Goal: Information Seeking & Learning: Learn about a topic

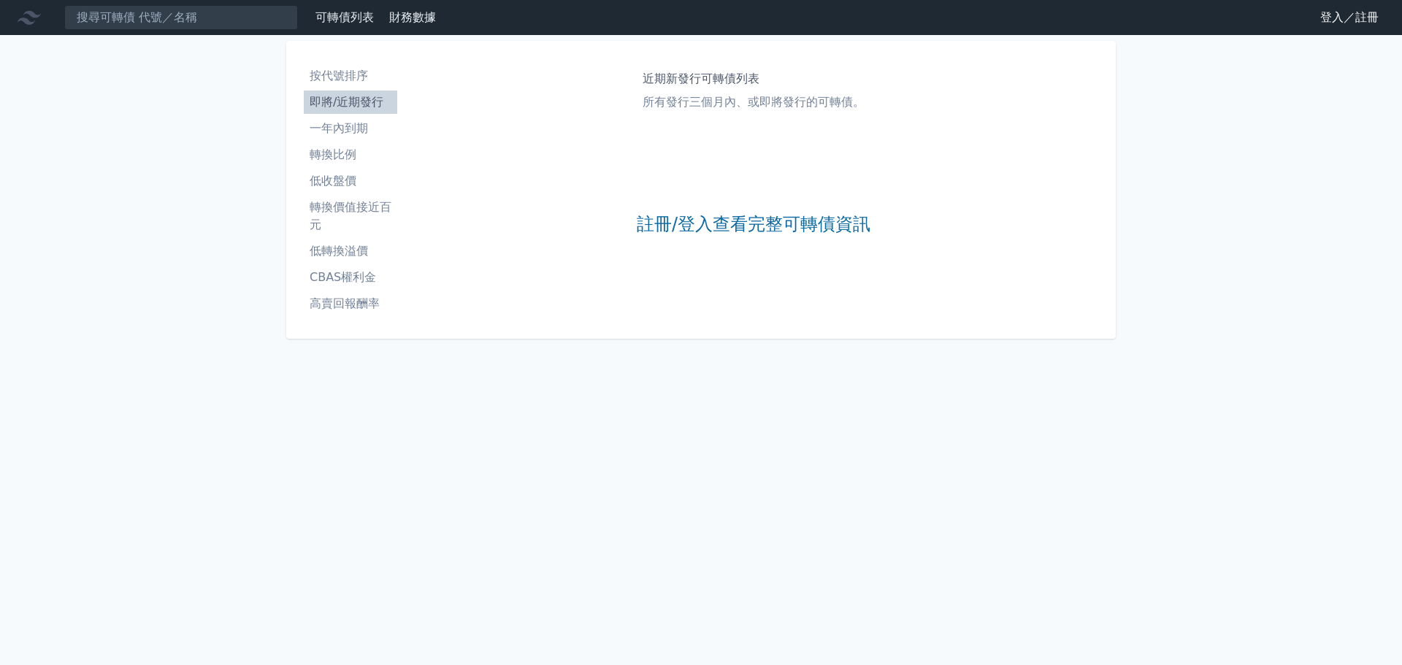
click at [1322, 18] on link "登入／註冊" at bounding box center [1349, 17] width 82 height 23
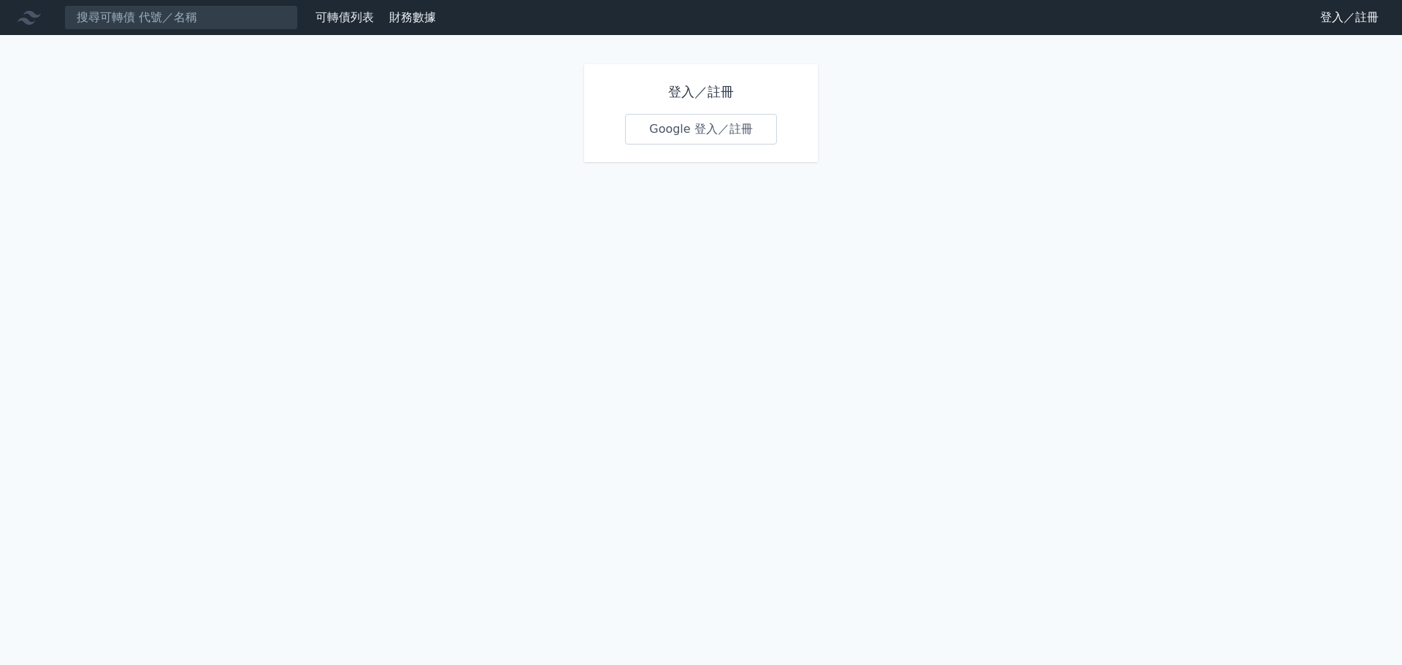
click at [732, 127] on link "Google 登入／註冊" at bounding box center [701, 129] width 152 height 31
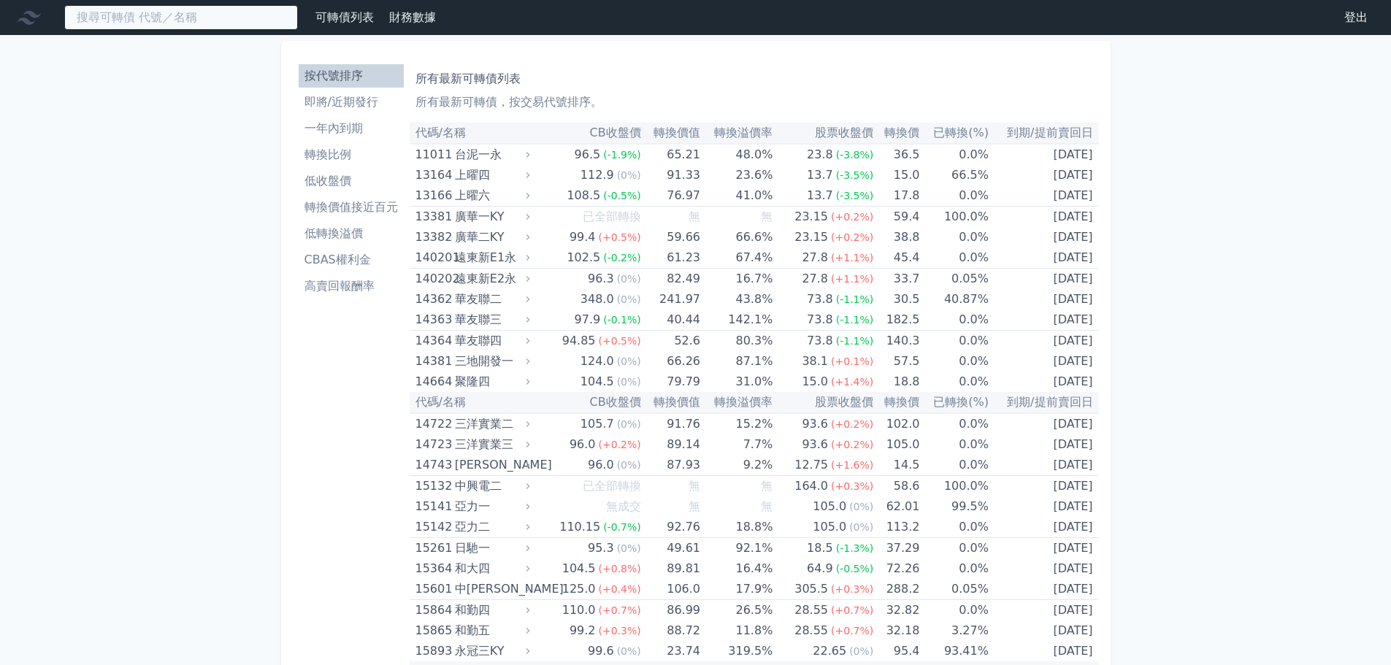
click at [210, 16] on input at bounding box center [181, 17] width 234 height 25
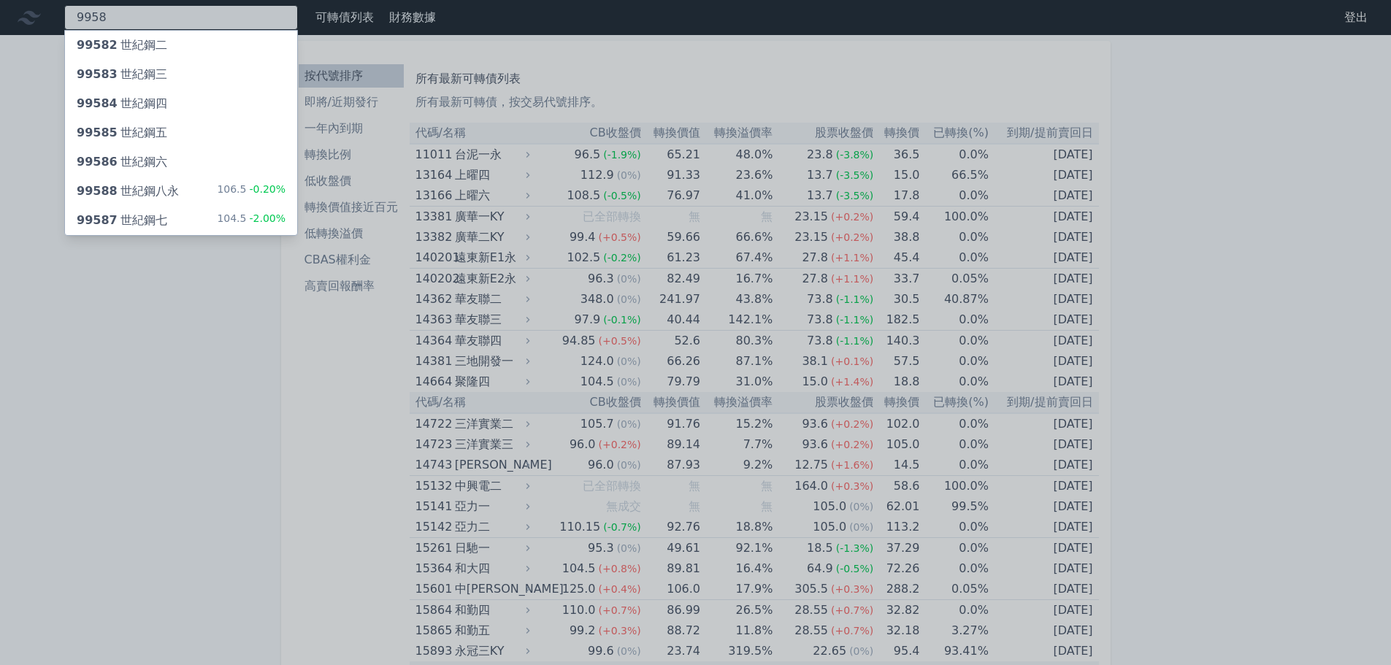
type input "9958"
click at [166, 215] on div "99587 世紀鋼七 104.5 -2.00%" at bounding box center [181, 220] width 232 height 29
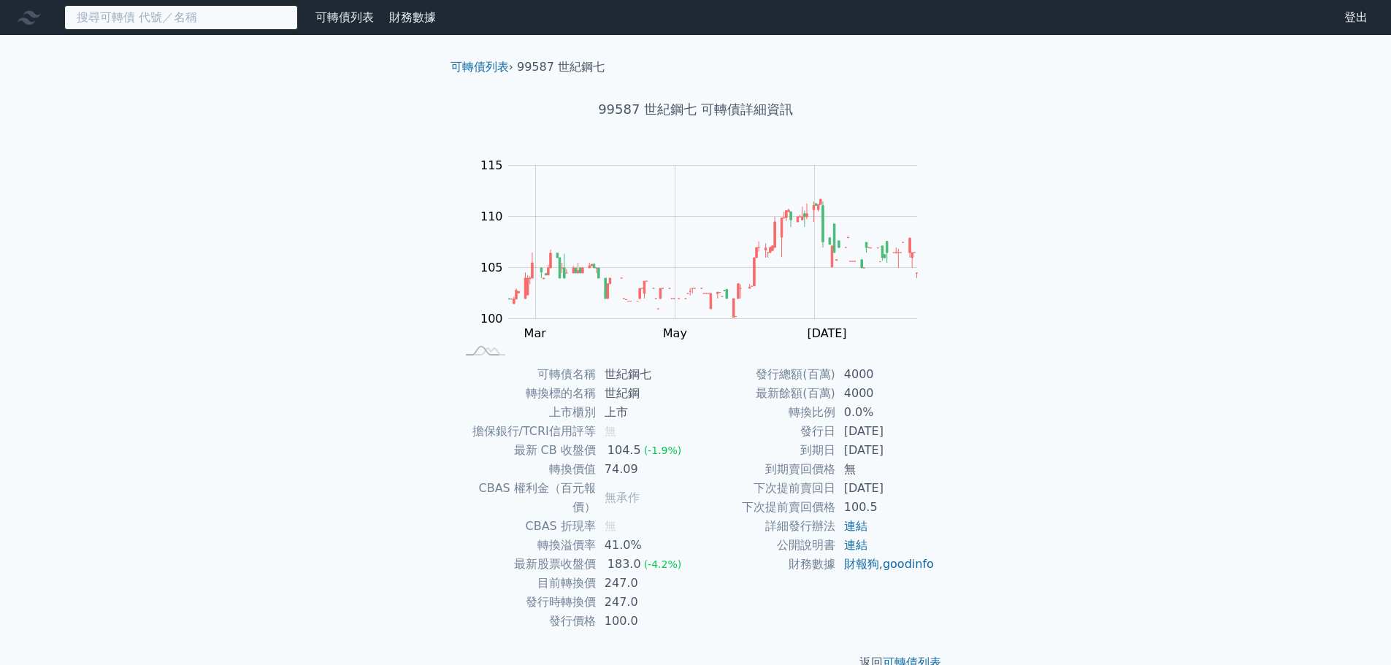
click at [204, 24] on input at bounding box center [181, 17] width 234 height 25
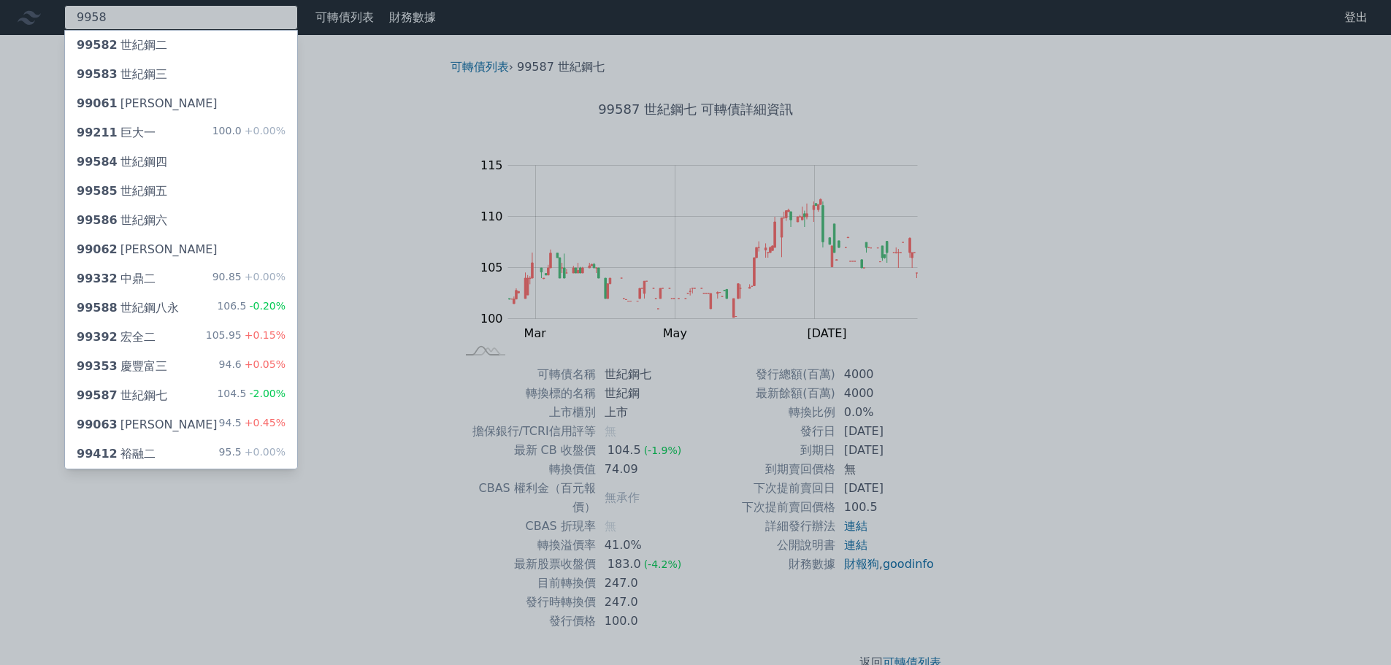
type input "9958"
click at [158, 304] on div "99588 世紀鋼八永" at bounding box center [128, 308] width 102 height 18
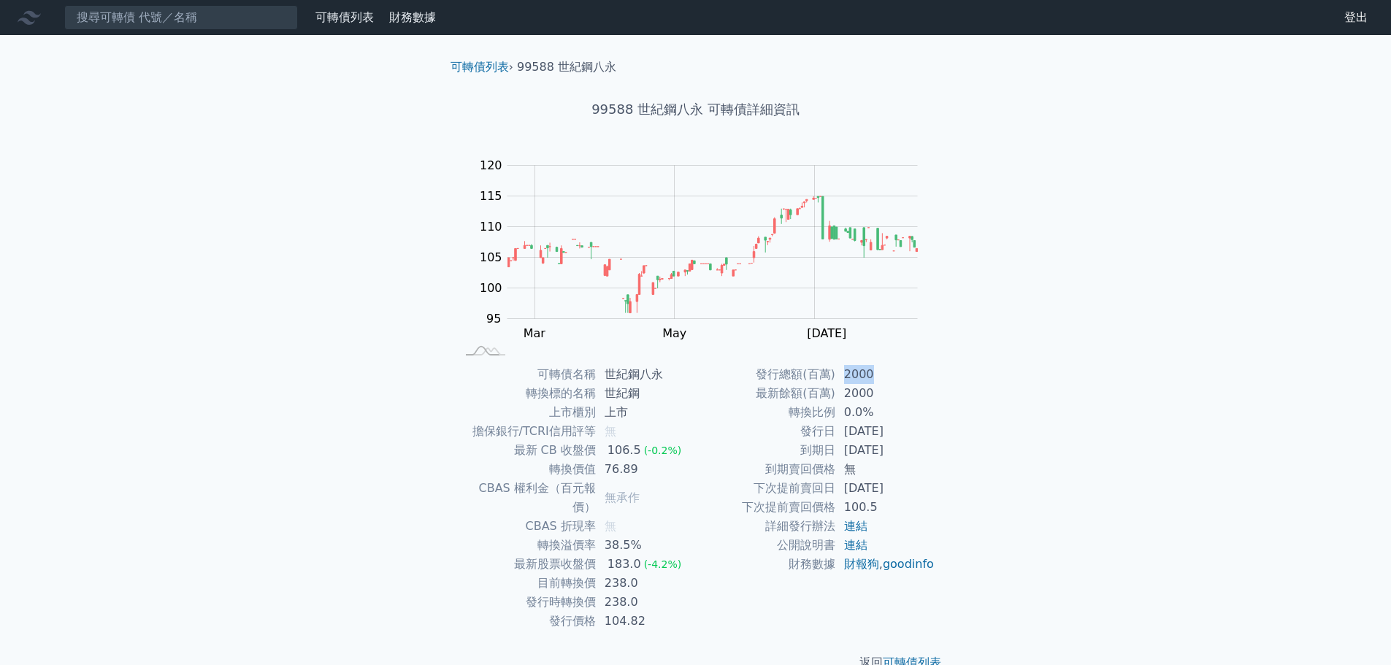
drag, startPoint x: 870, startPoint y: 380, endPoint x: 835, endPoint y: 380, distance: 35.0
click at [835, 380] on td "2000" at bounding box center [885, 374] width 100 height 19
